Goal: Task Accomplishment & Management: Manage account settings

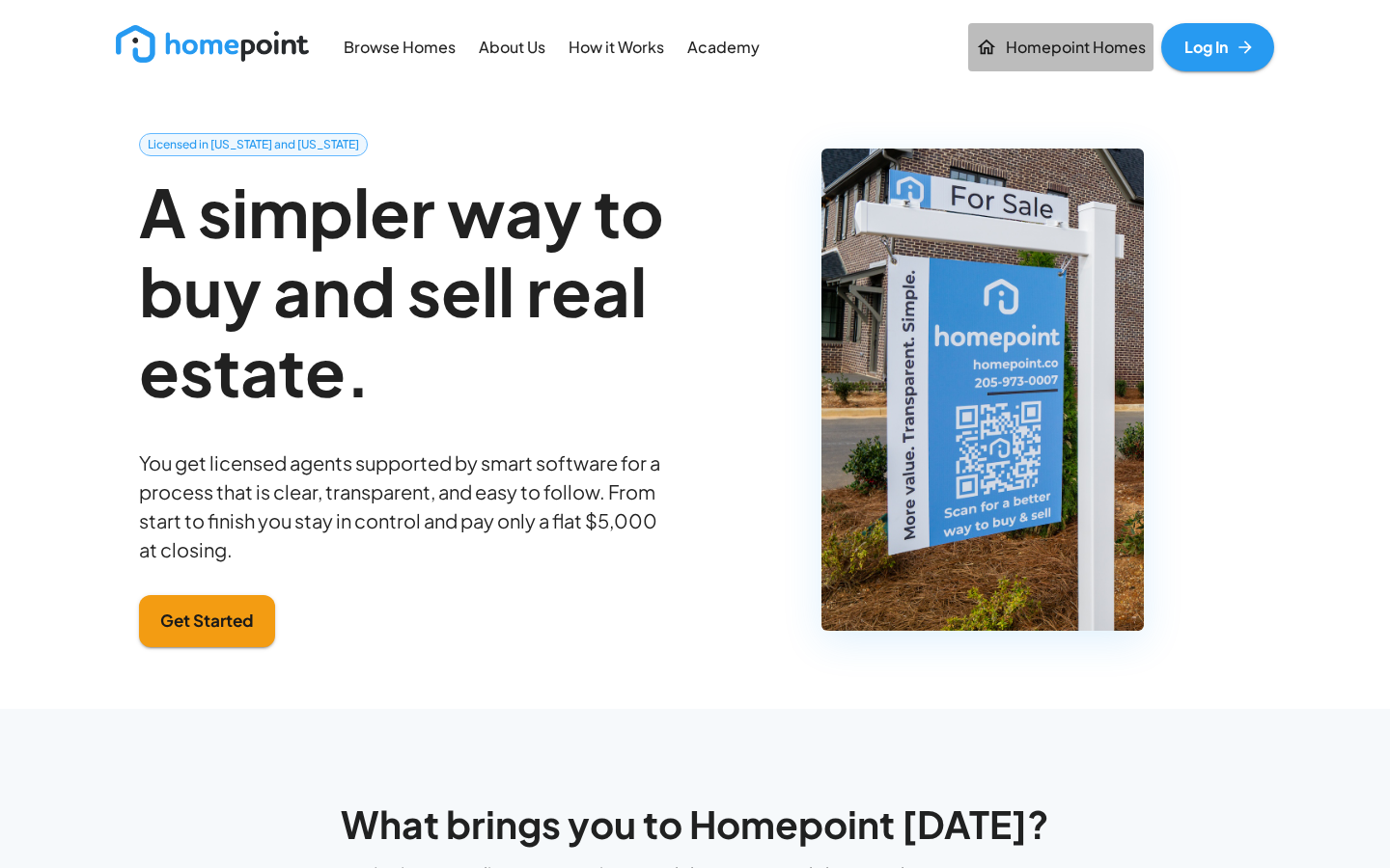
click at [1065, 40] on p "Homepoint Homes" at bounding box center [1076, 47] width 140 height 23
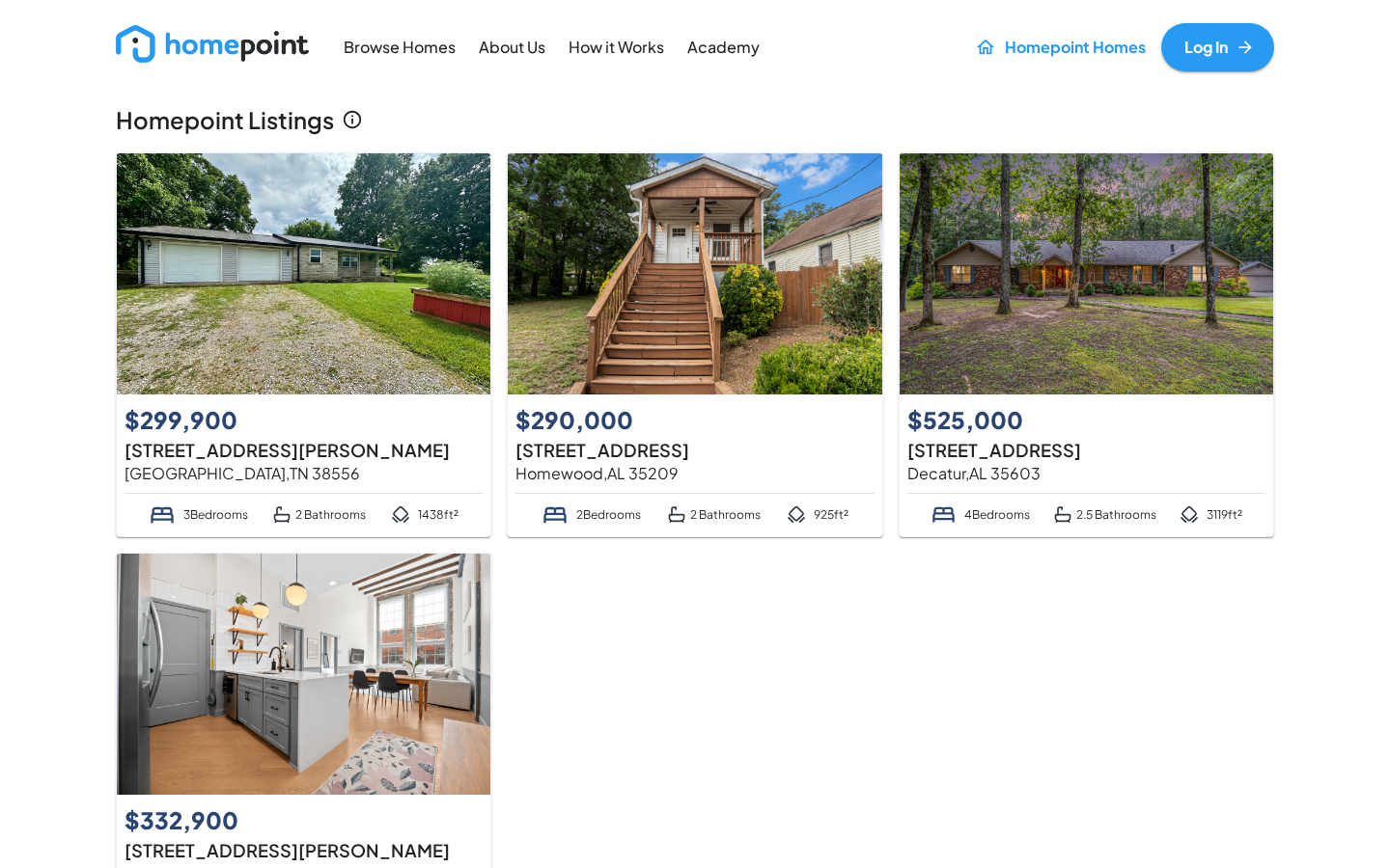
click at [1234, 51] on link "Log In" at bounding box center [1218, 47] width 113 height 48
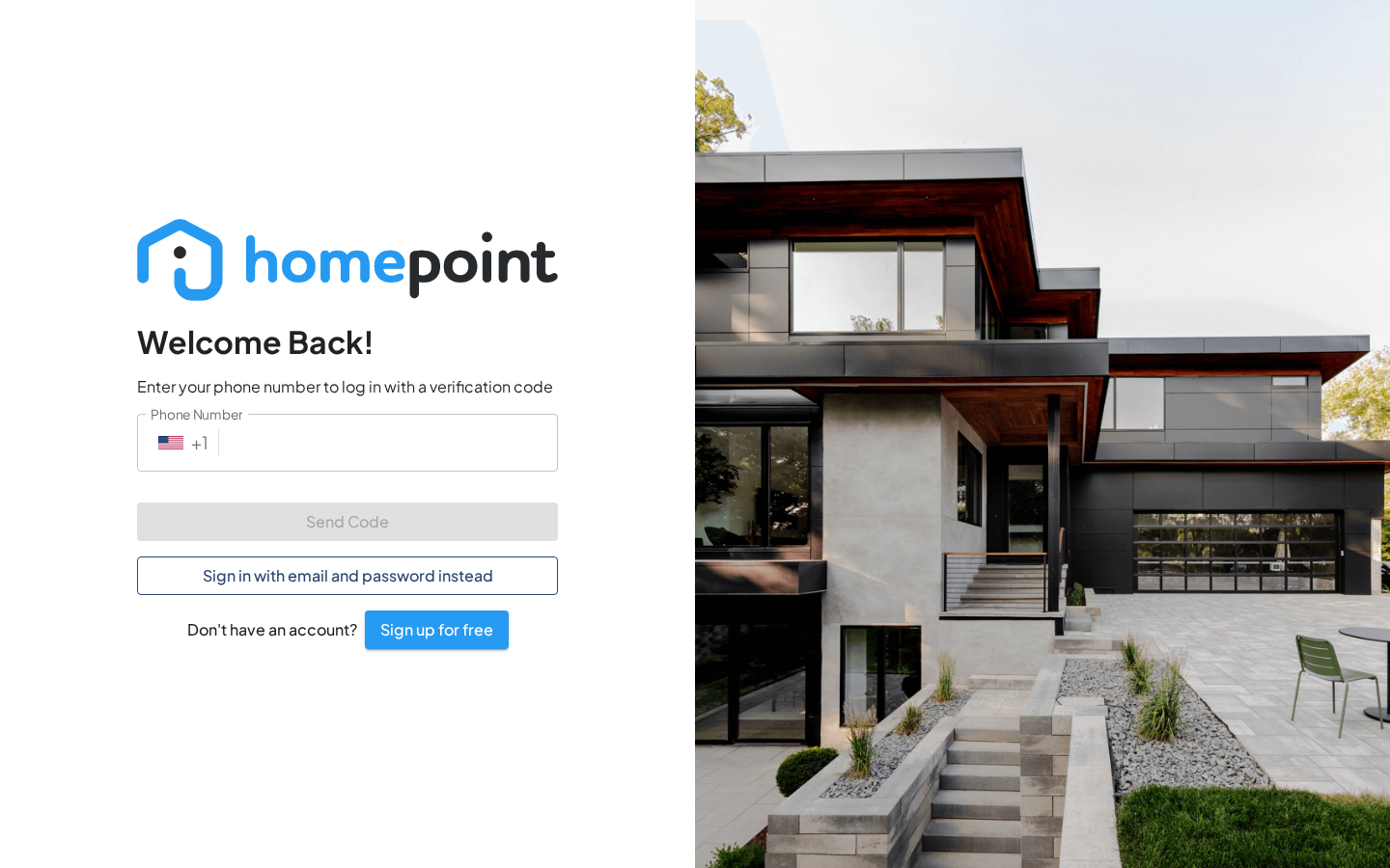
click at [334, 581] on button "Sign in with email and password instead" at bounding box center [348, 576] width 421 height 38
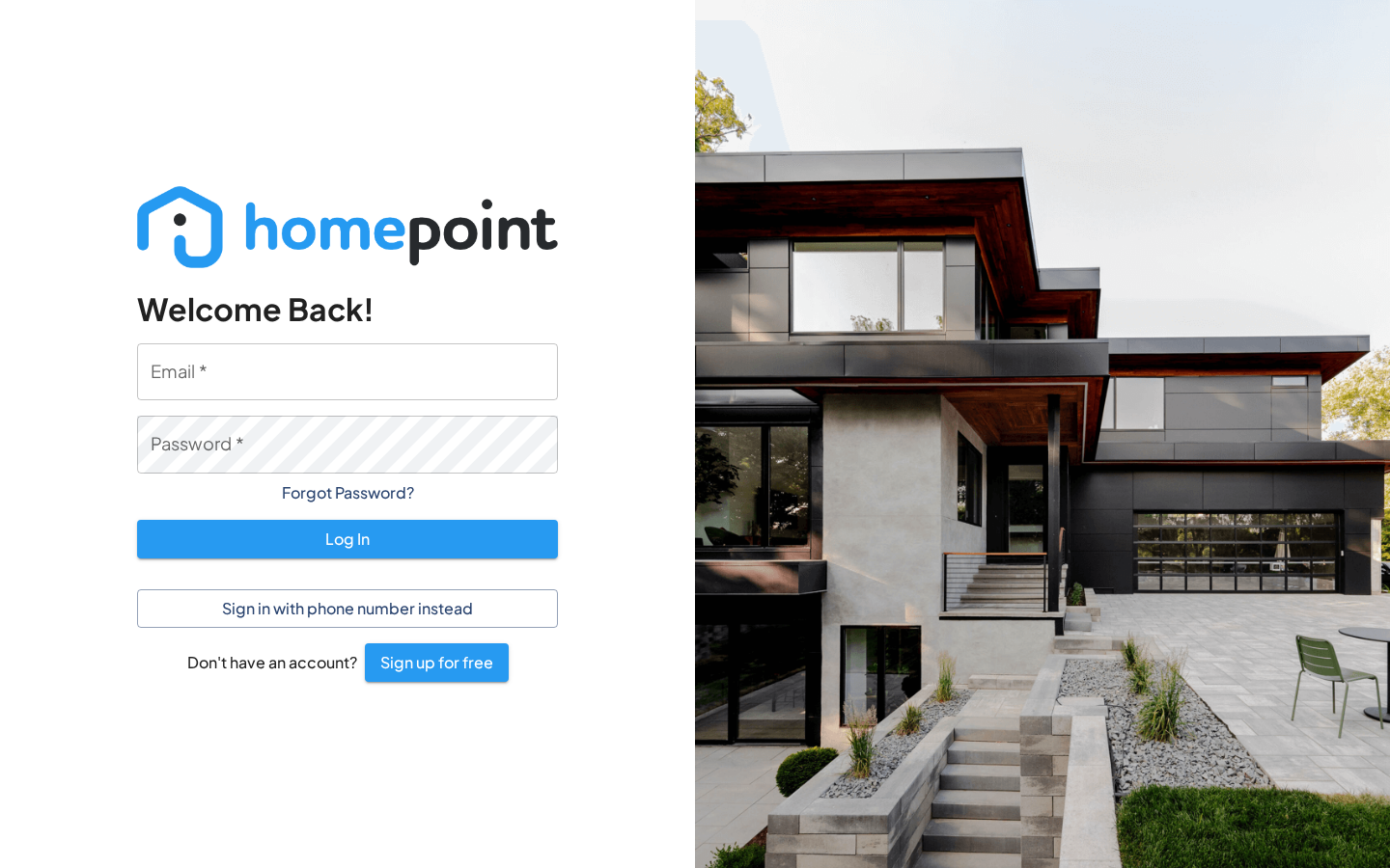
click at [231, 363] on input "Email   *" at bounding box center [348, 372] width 421 height 57
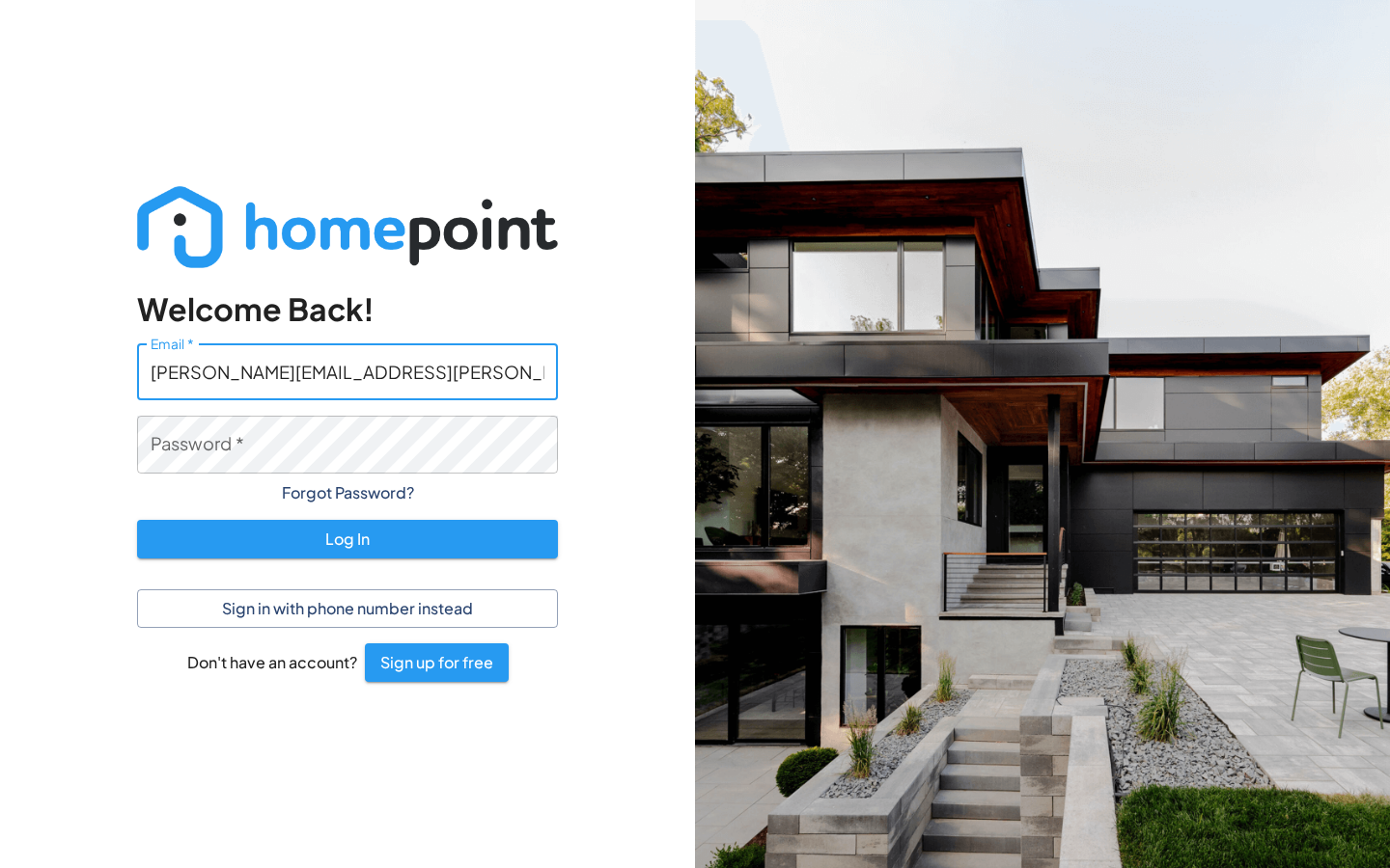
type input "[PERSON_NAME][EMAIL_ADDRESS][PERSON_NAME][DOMAIN_NAME]"
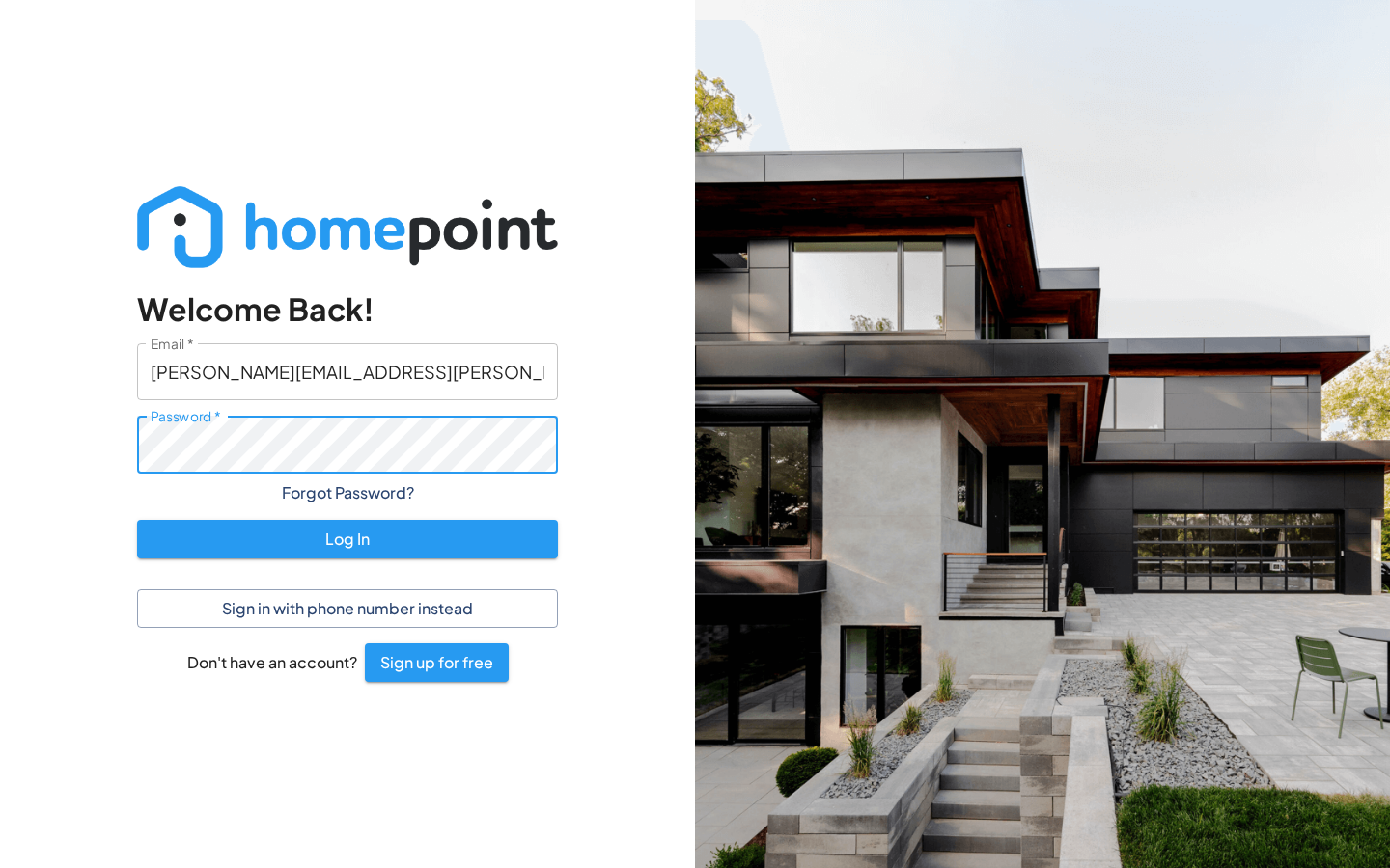
click at [348, 538] on button "Log In" at bounding box center [348, 539] width 421 height 38
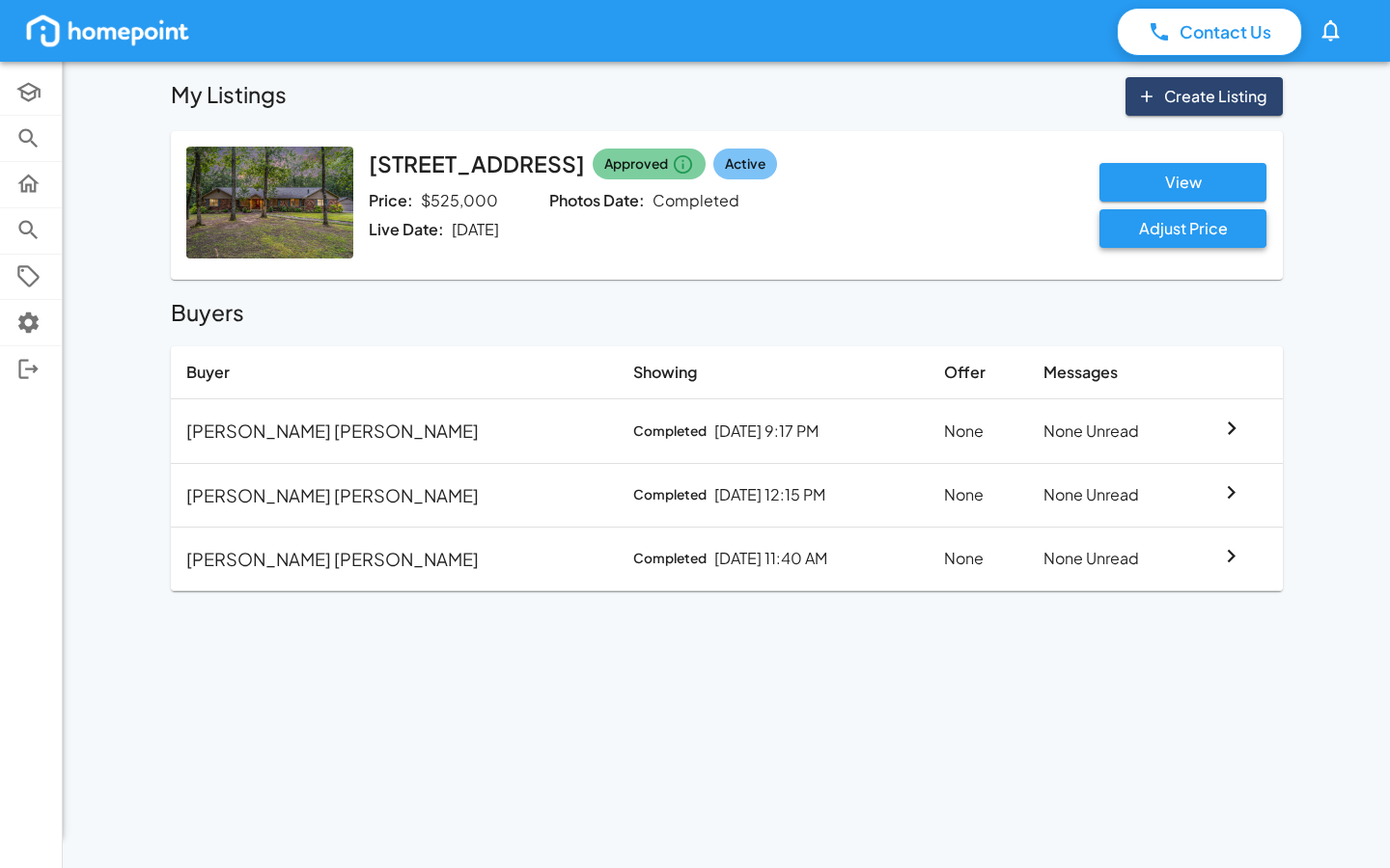
click at [1233, 232] on button "Adjust Price" at bounding box center [1183, 228] width 167 height 38
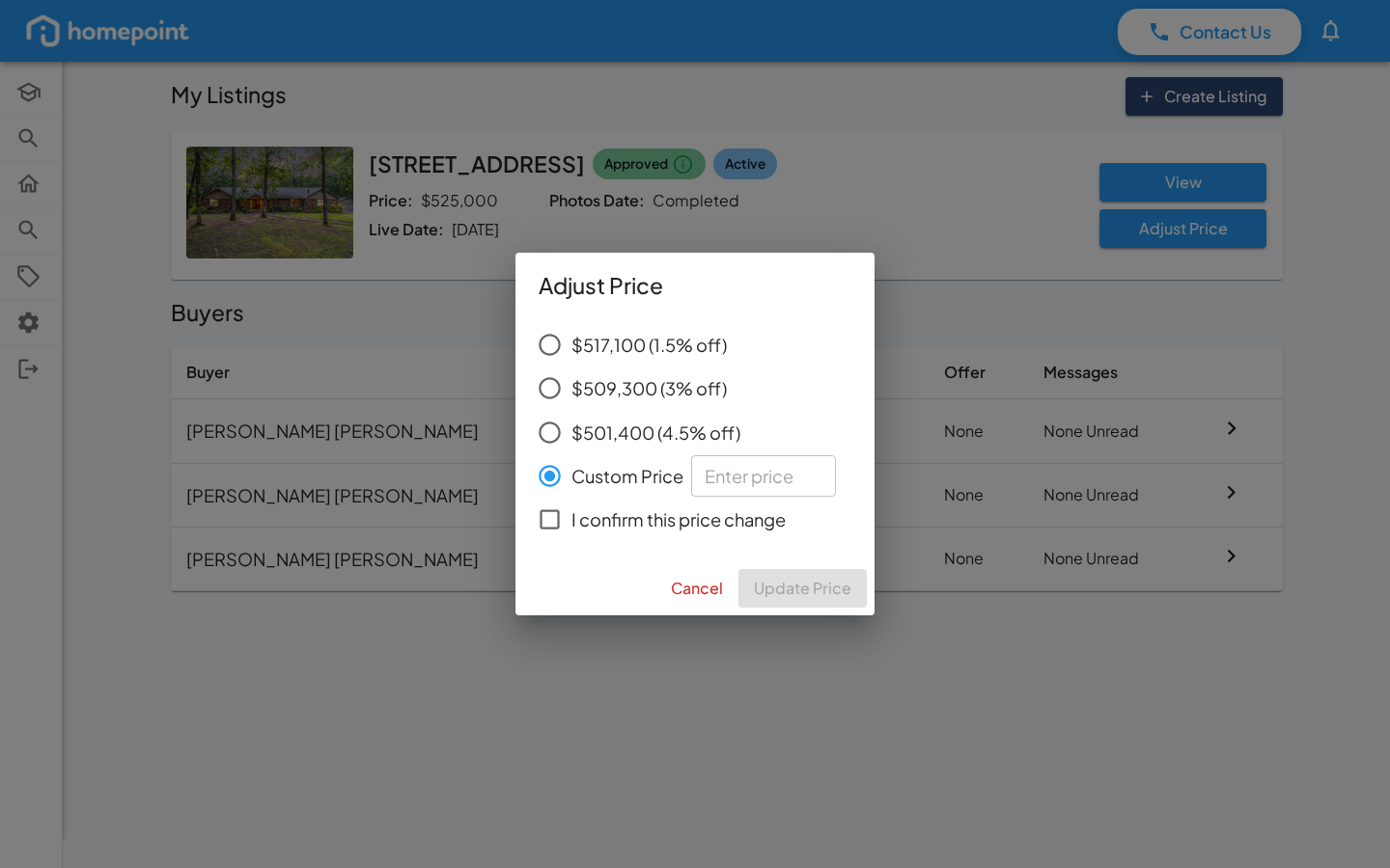
click at [698, 589] on button "Cancel" at bounding box center [697, 589] width 68 height 38
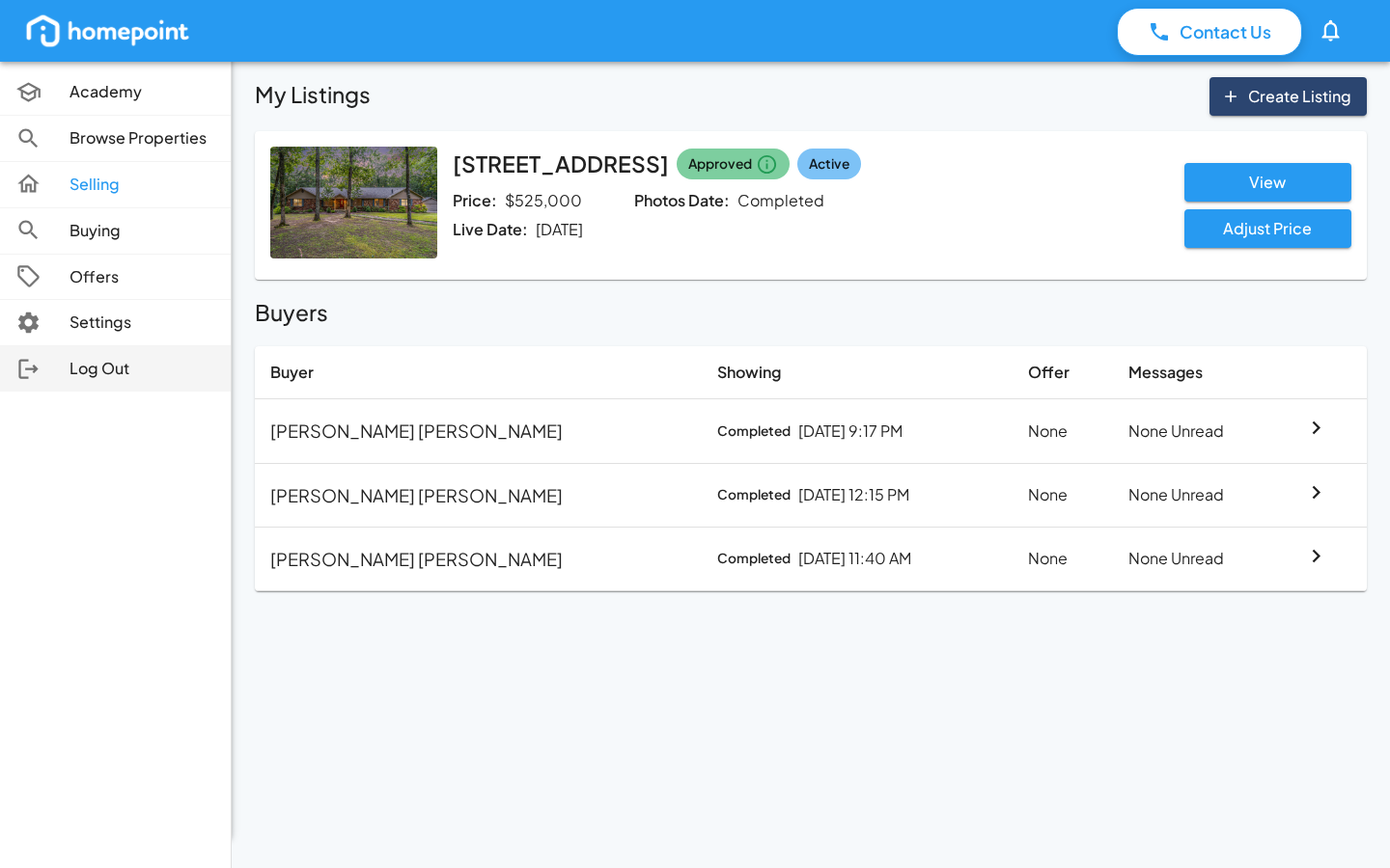
click at [50, 361] on div at bounding box center [42, 369] width 54 height 26
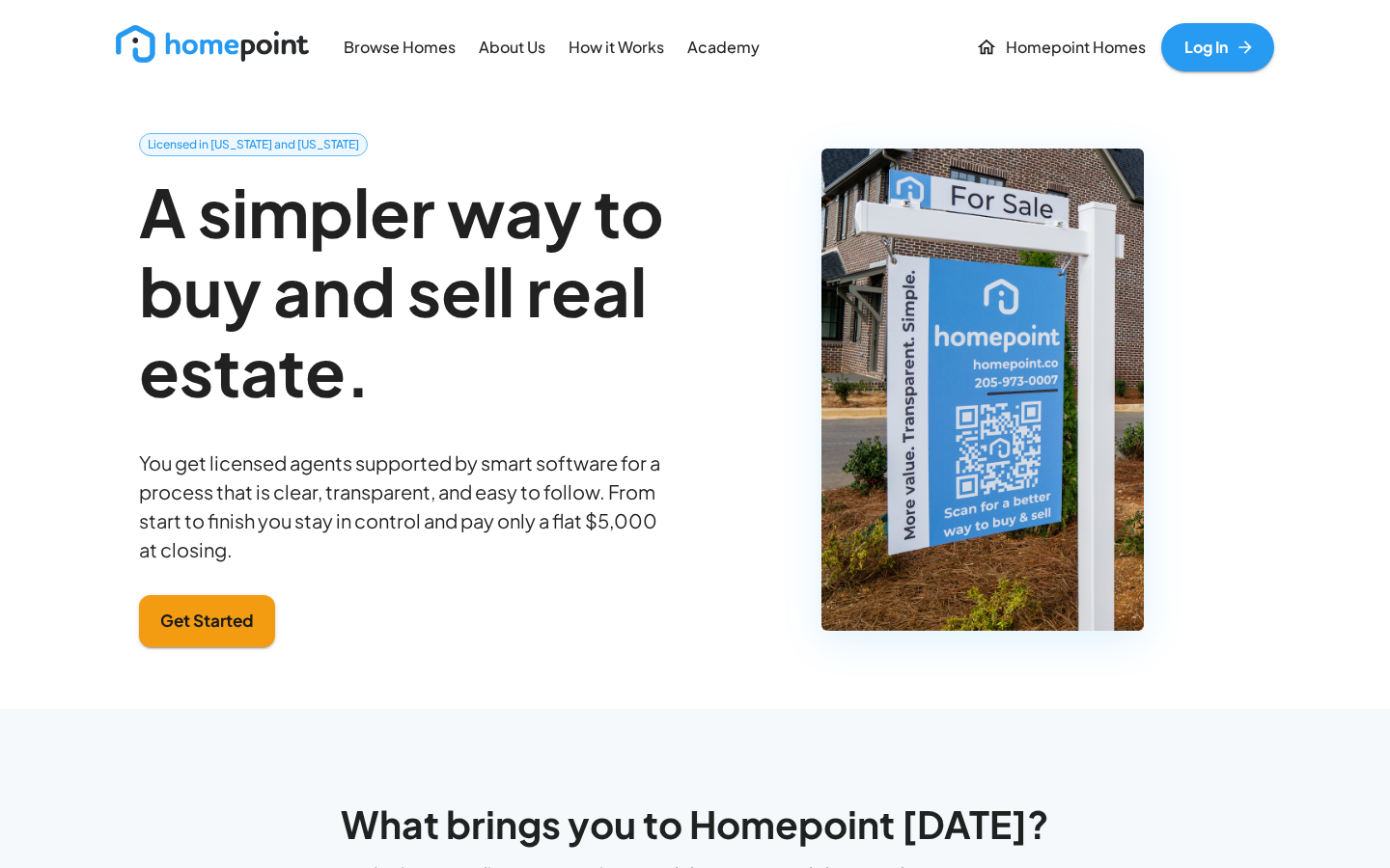
click at [1179, 52] on link "Log In" at bounding box center [1218, 47] width 113 height 48
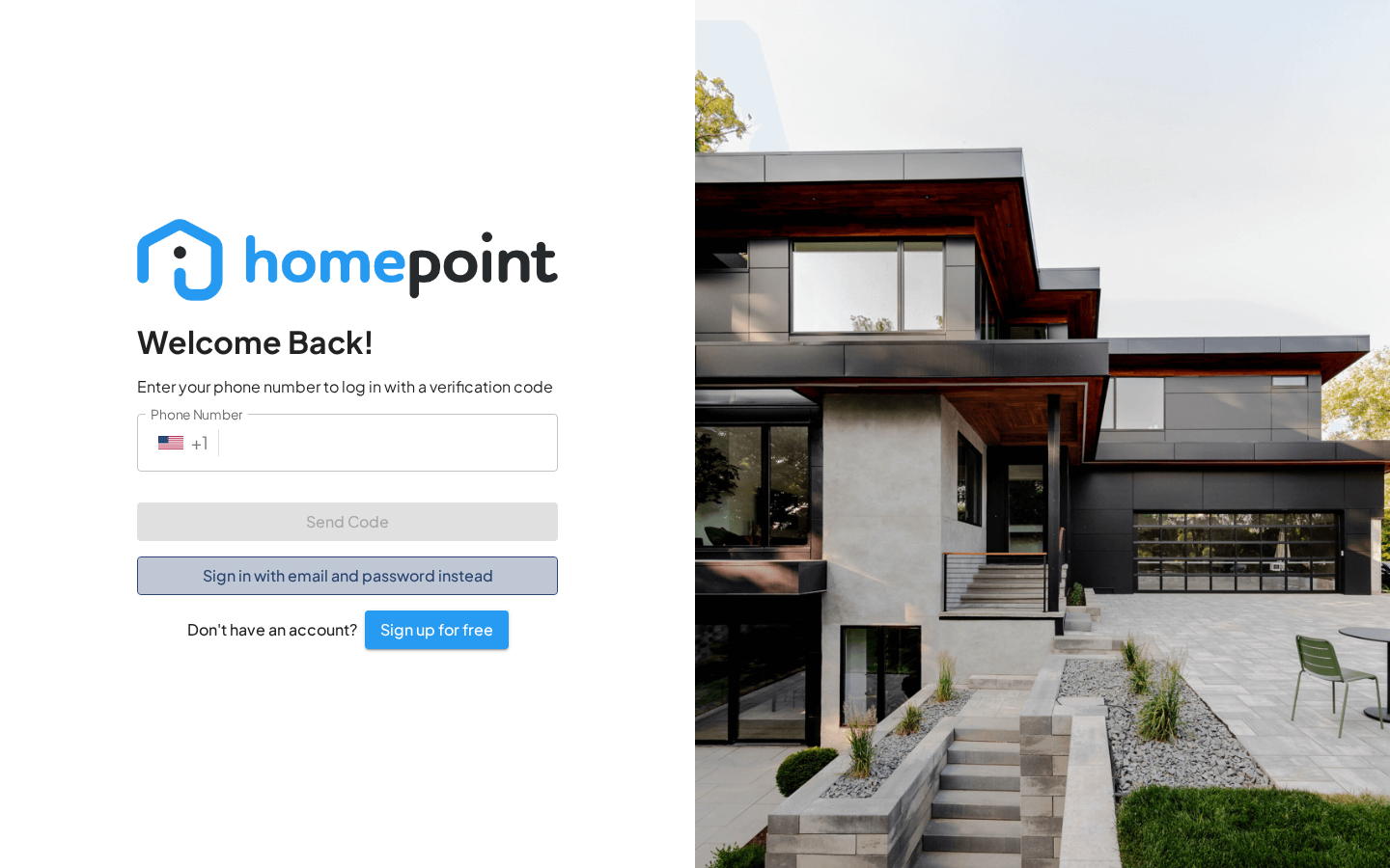
click at [341, 576] on button "Sign in with email and password instead" at bounding box center [348, 576] width 421 height 38
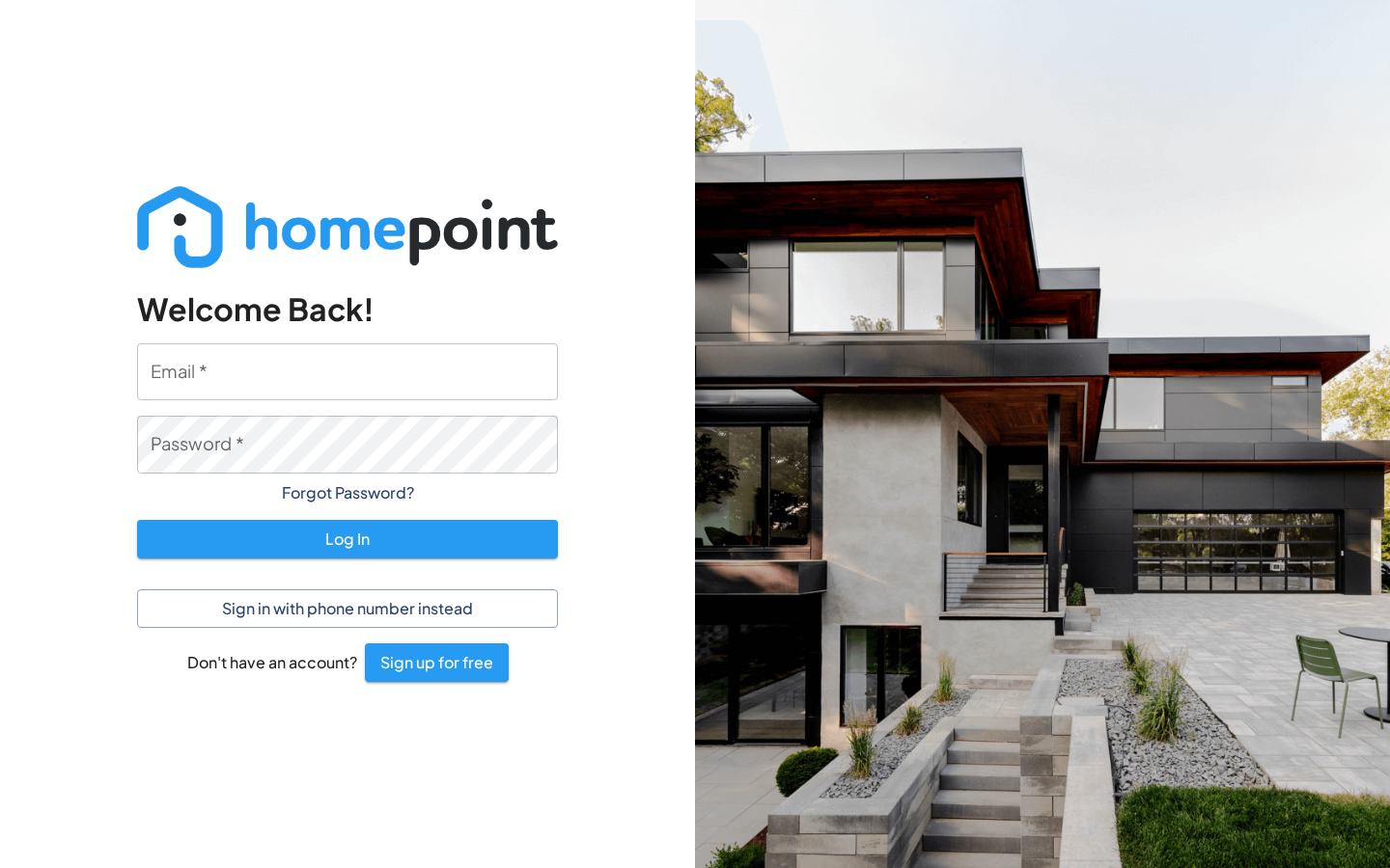
click at [245, 370] on input "Email   *" at bounding box center [348, 372] width 421 height 57
click at [296, 608] on button "Sign in with phone number instead" at bounding box center [348, 608] width 421 height 38
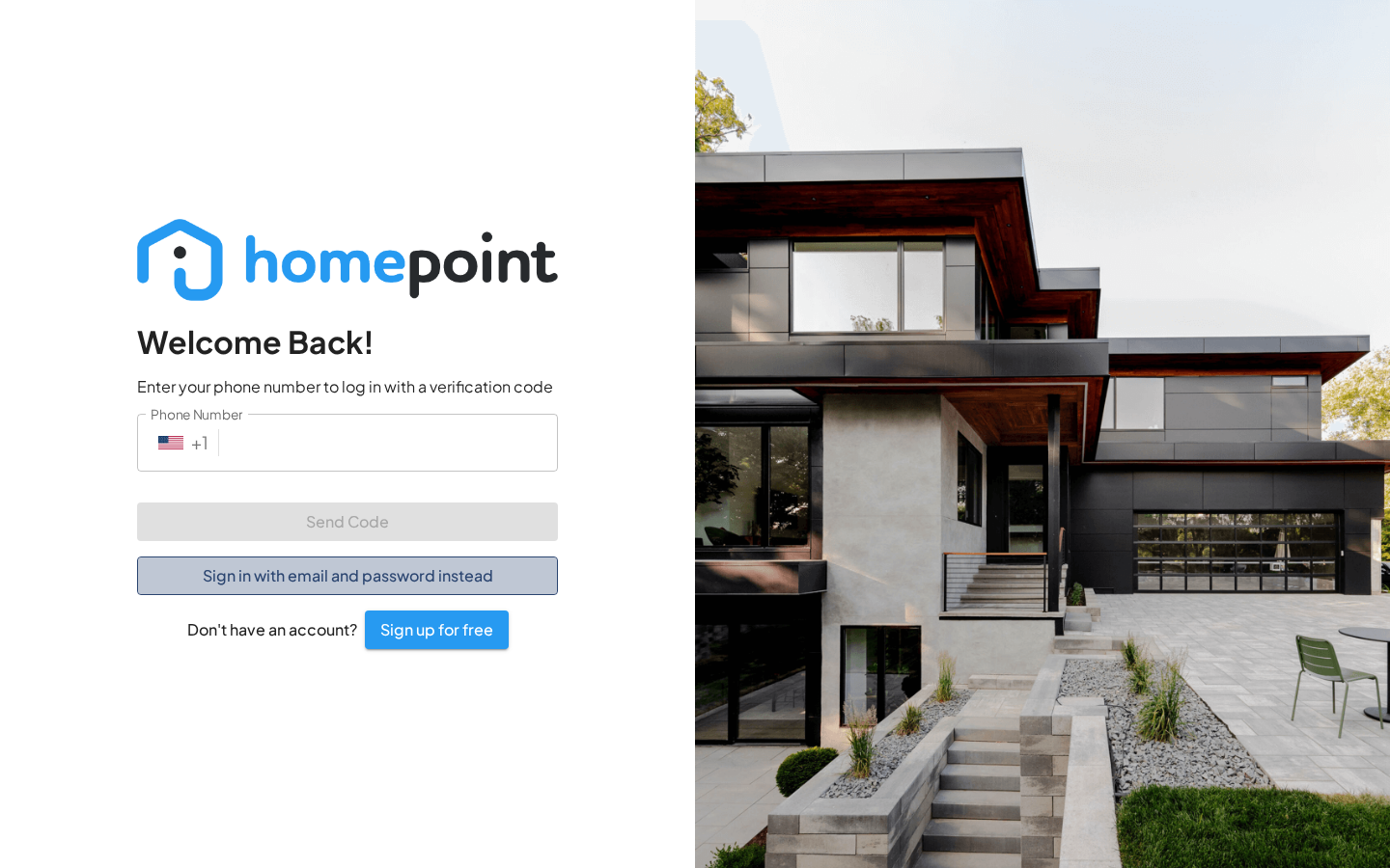
click at [289, 572] on button "Sign in with email and password instead" at bounding box center [348, 576] width 421 height 38
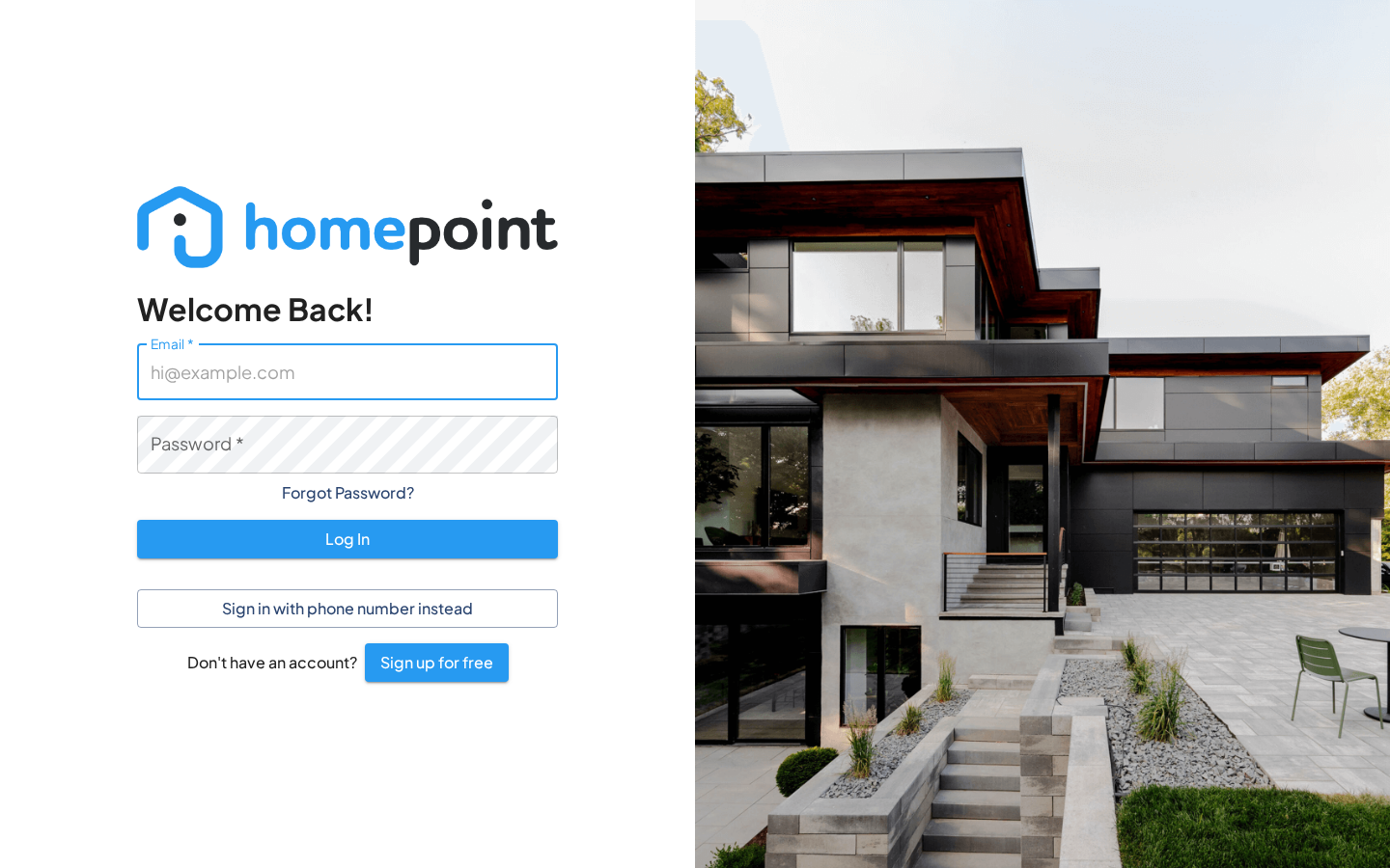
click at [253, 382] on input "Email   *" at bounding box center [348, 372] width 421 height 57
type input "[PERSON_NAME][EMAIL_ADDRESS][PERSON_NAME][DOMAIN_NAME]"
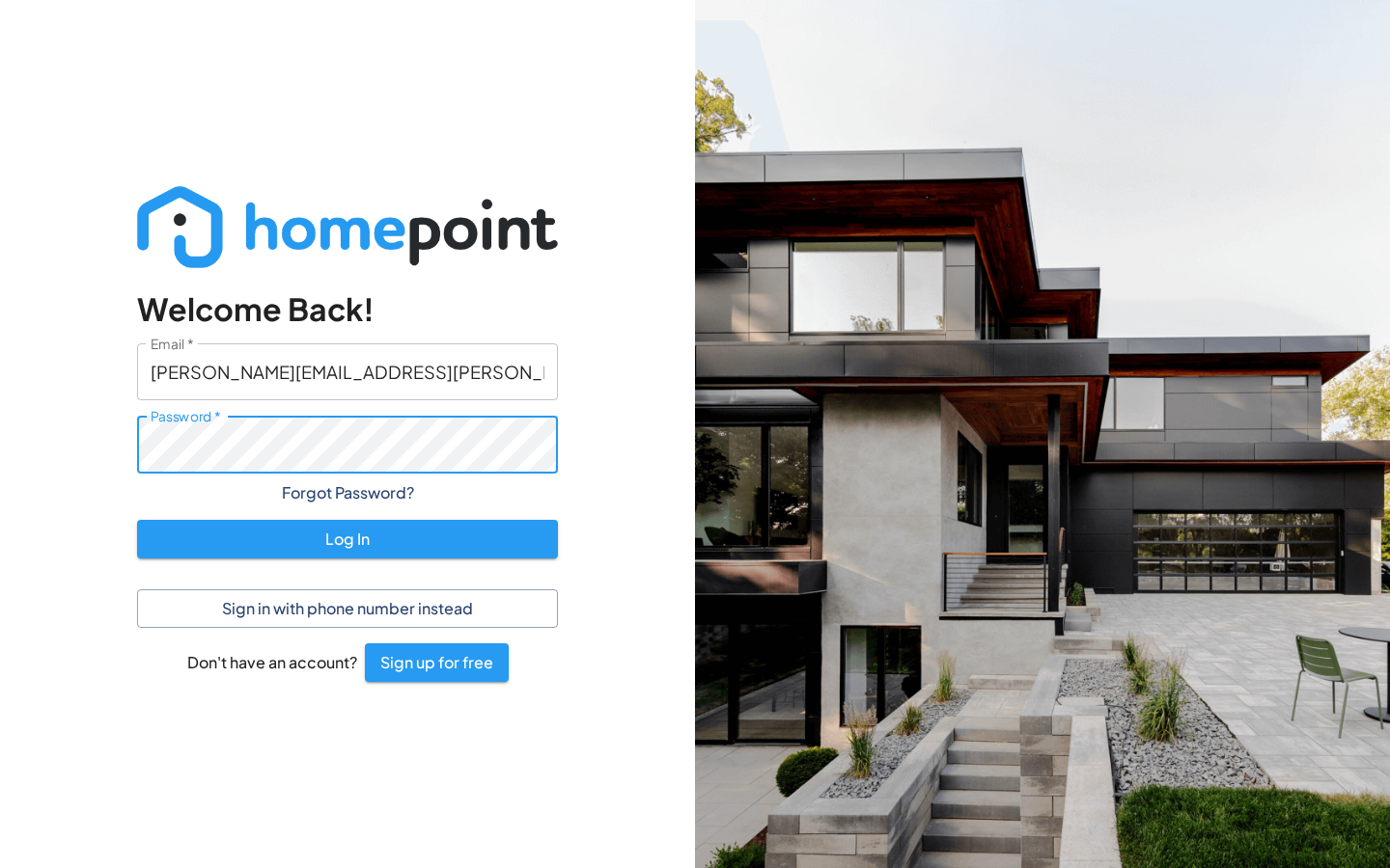
click at [348, 538] on button "Log In" at bounding box center [348, 539] width 421 height 38
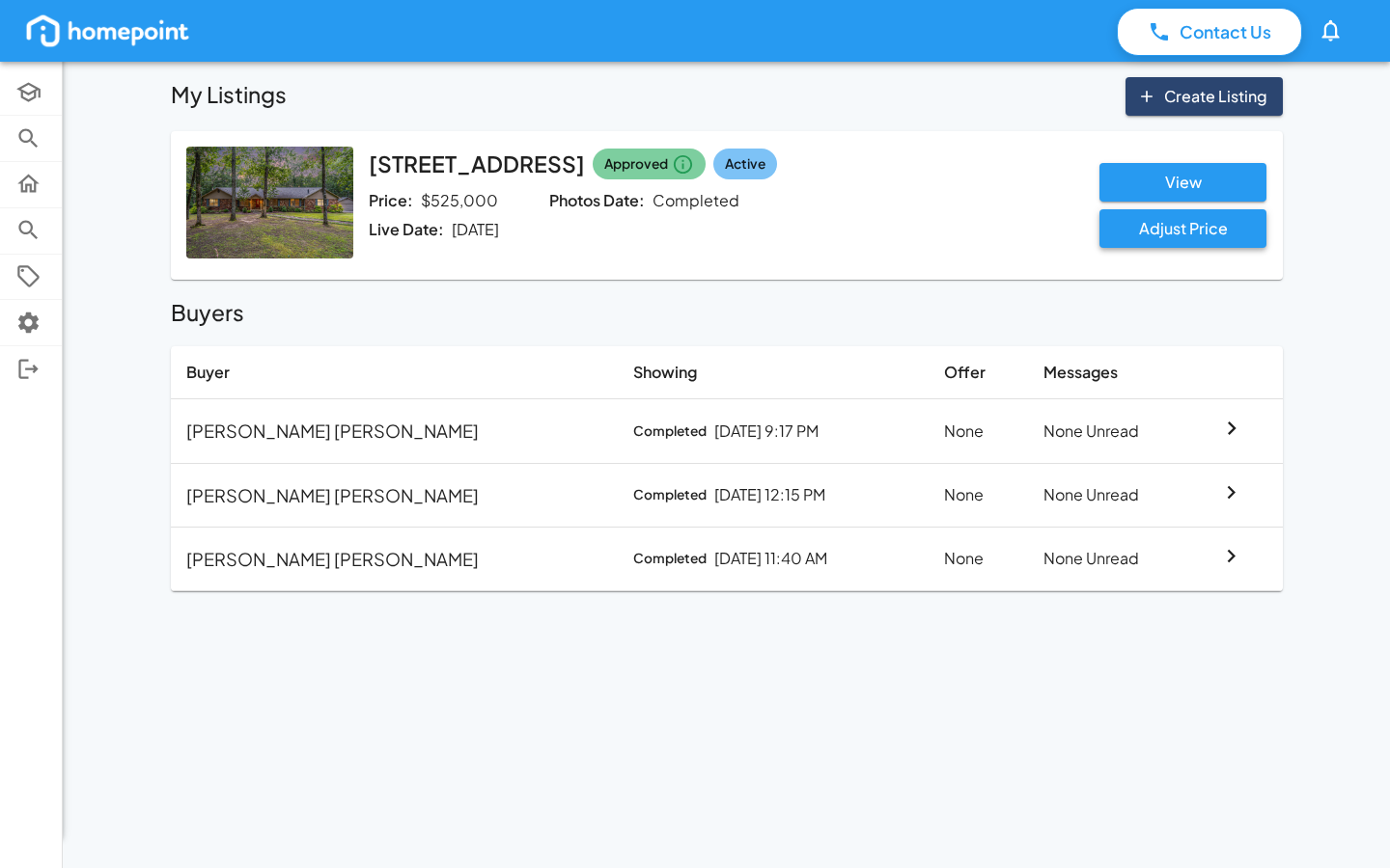
click at [1220, 231] on button "Adjust Price" at bounding box center [1183, 228] width 167 height 38
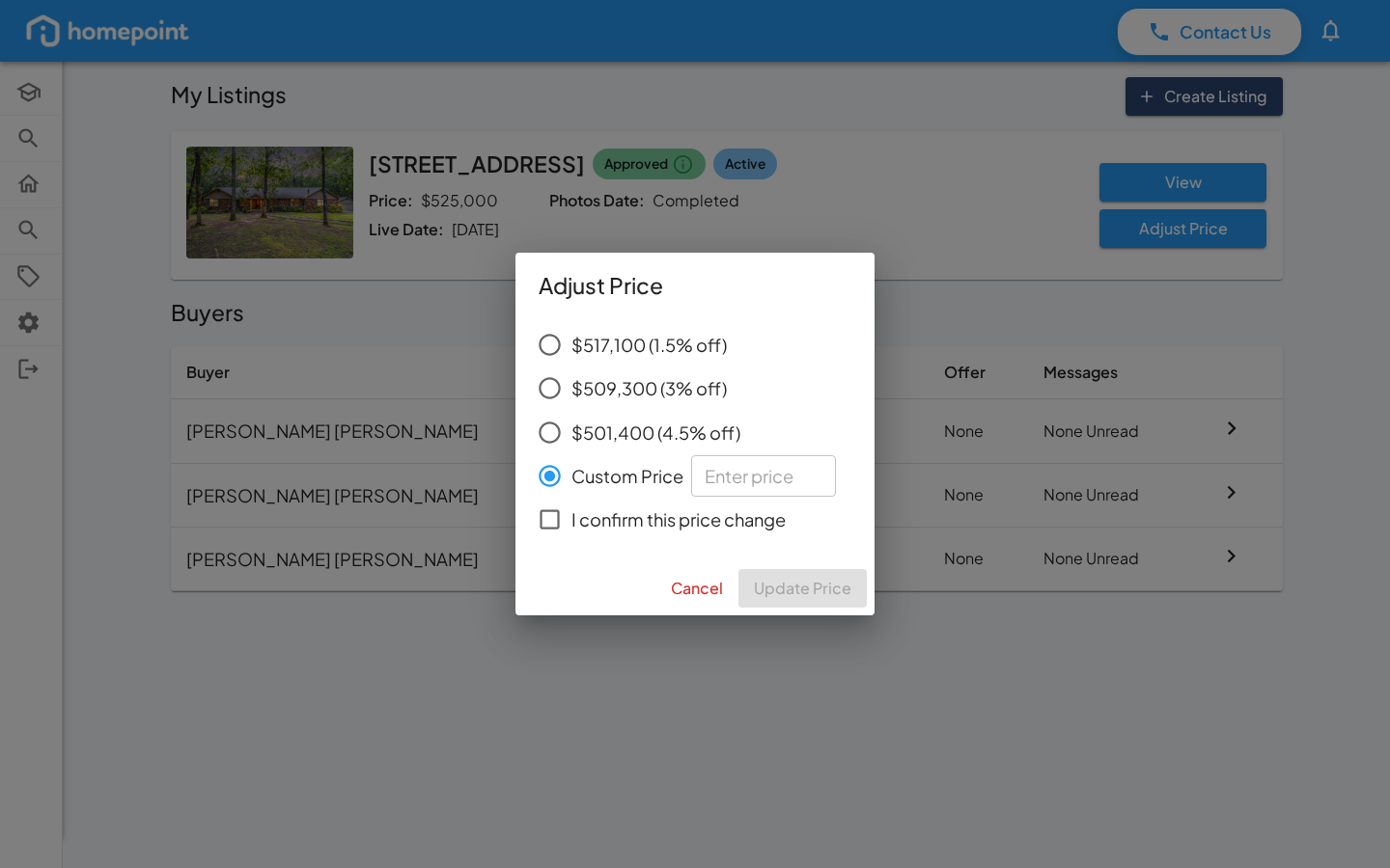
click at [733, 479] on input "Custom Price ​" at bounding box center [763, 476] width 145 height 41
type input "519"
click at [801, 588] on div "Cancel Update Price" at bounding box center [695, 589] width 359 height 54
click at [811, 481] on input "0" at bounding box center [763, 476] width 145 height 41
click at [811, 465] on input "100" at bounding box center [763, 476] width 145 height 41
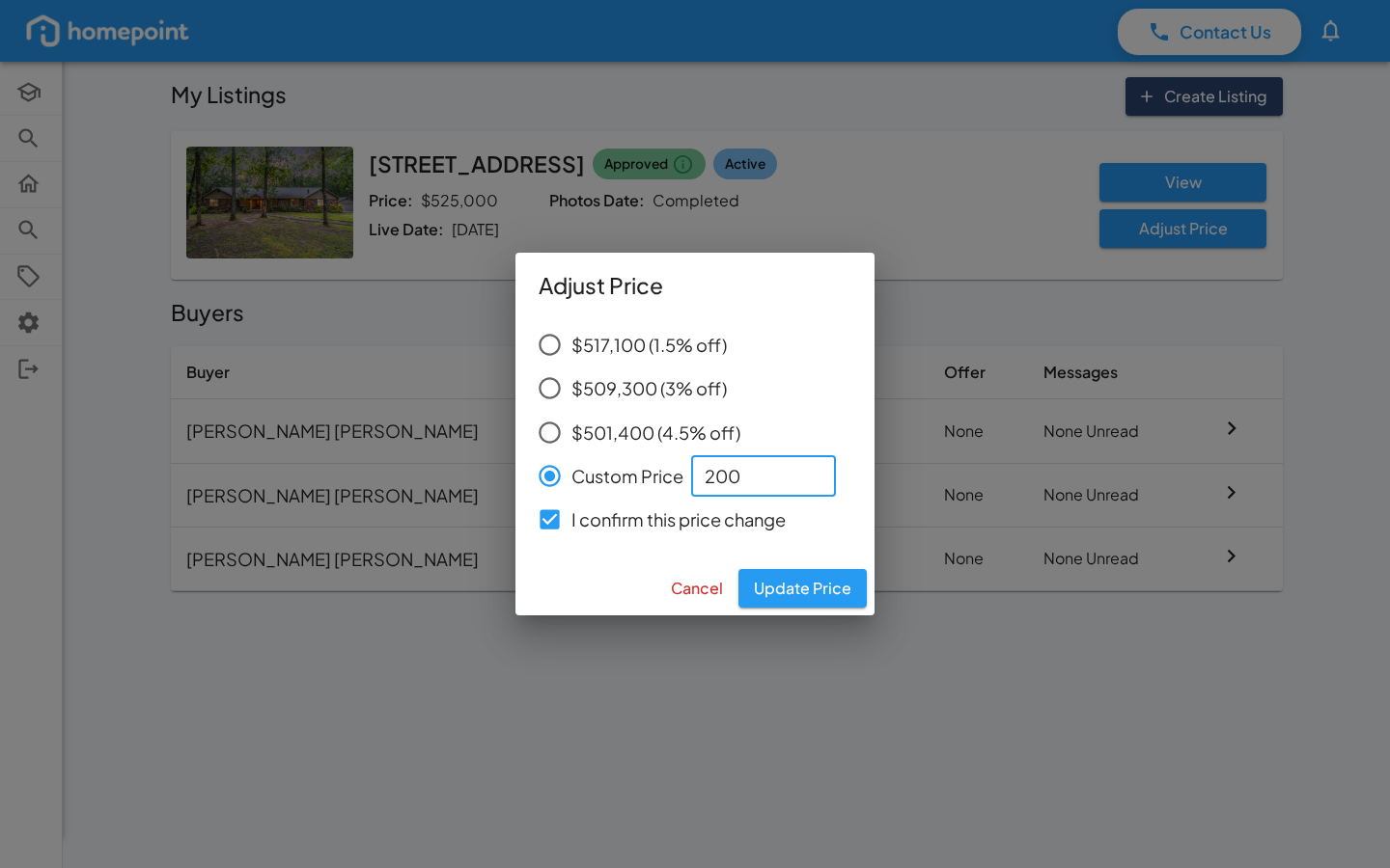
click at [811, 465] on input "200" at bounding box center [763, 476] width 145 height 41
click at [811, 465] on input "300" at bounding box center [763, 476] width 145 height 41
click at [811, 465] on input "400" at bounding box center [763, 476] width 145 height 41
click at [811, 465] on input "500" at bounding box center [763, 476] width 145 height 41
click at [811, 465] on input "600" at bounding box center [763, 476] width 145 height 41
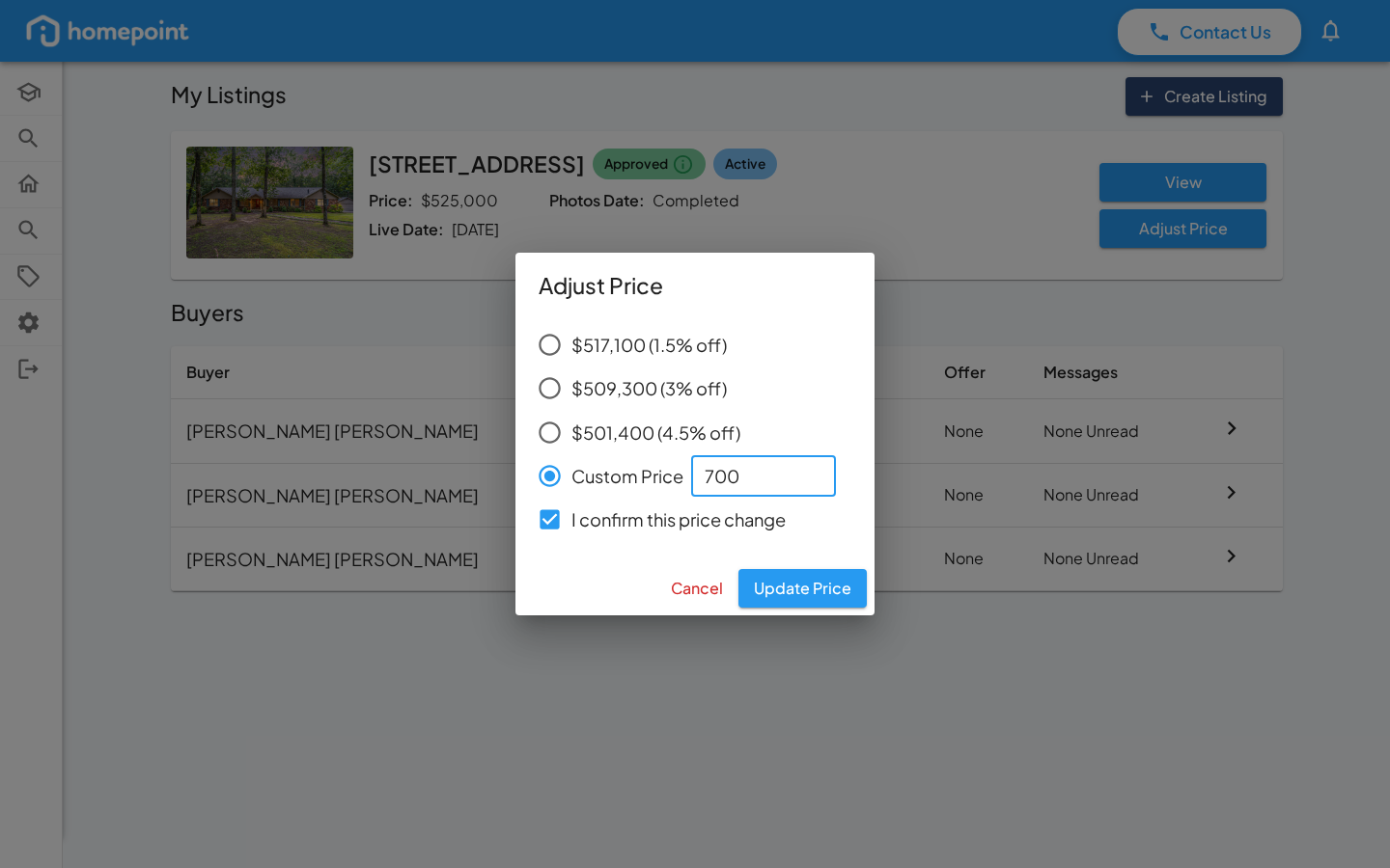
click at [811, 465] on input "700" at bounding box center [763, 476] width 145 height 41
click at [811, 465] on input "800" at bounding box center [763, 476] width 145 height 41
click at [811, 465] on input "900" at bounding box center [763, 476] width 145 height 41
click at [811, 465] on input "1000" at bounding box center [763, 476] width 145 height 41
click at [811, 465] on input "1100" at bounding box center [763, 476] width 145 height 41
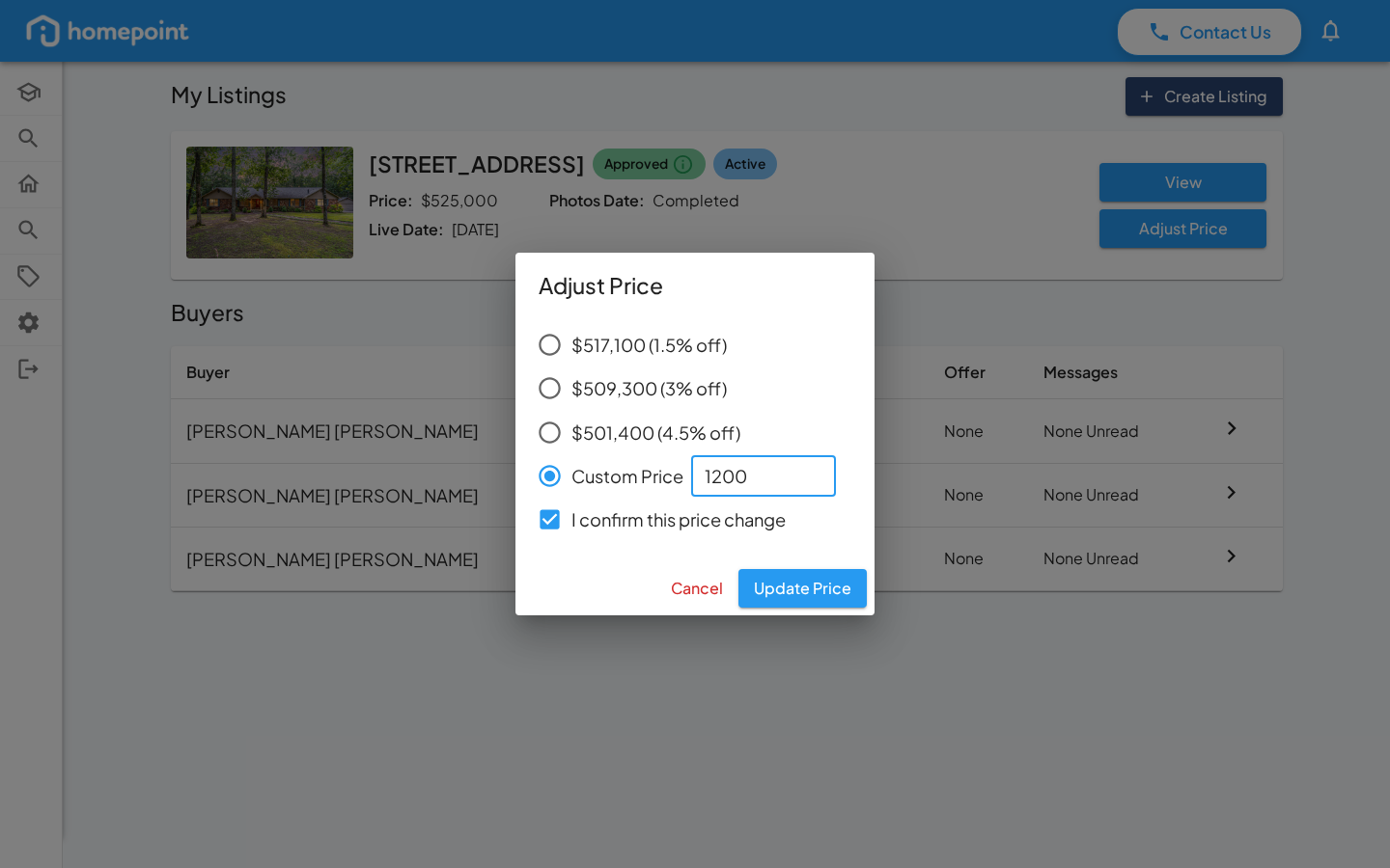
click at [811, 465] on input "1200" at bounding box center [763, 476] width 145 height 41
type input "1"
type input "519900"
click at [815, 586] on button "Update Price" at bounding box center [802, 589] width 128 height 38
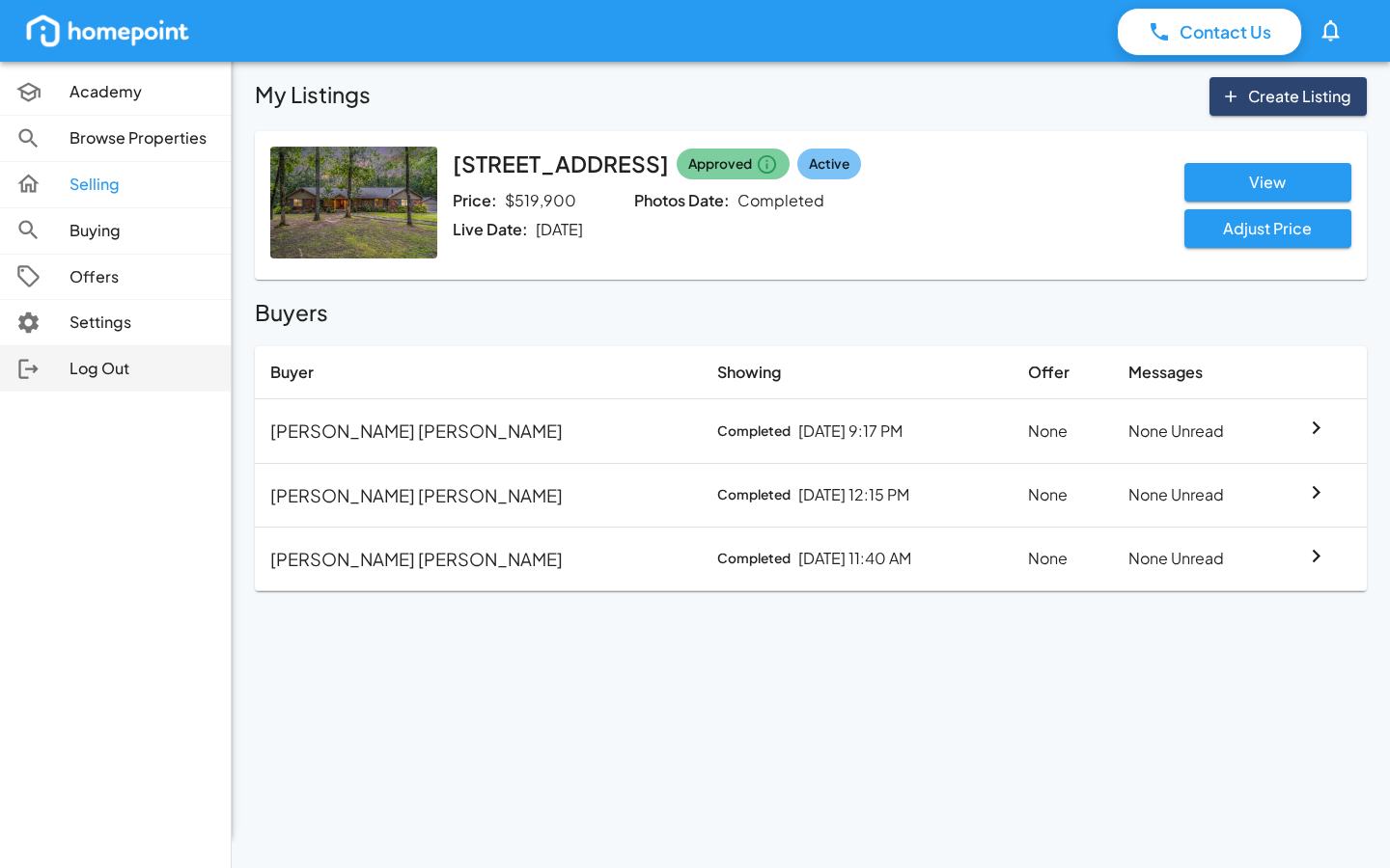
click at [29, 365] on icon at bounding box center [29, 369] width 21 height 21
